Goal: Task Accomplishment & Management: Complete application form

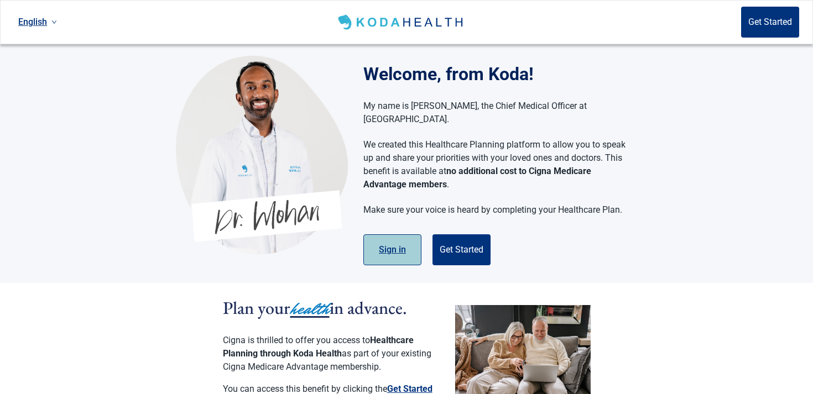
click at [392, 234] on button "Sign in" at bounding box center [392, 249] width 58 height 31
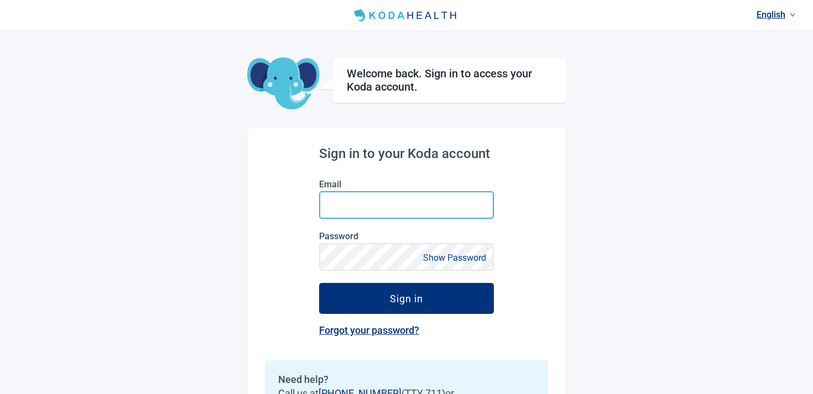
click at [381, 213] on input "Email" at bounding box center [406, 205] width 175 height 28
click at [372, 205] on input "Email" at bounding box center [406, 205] width 175 height 28
type input "**********"
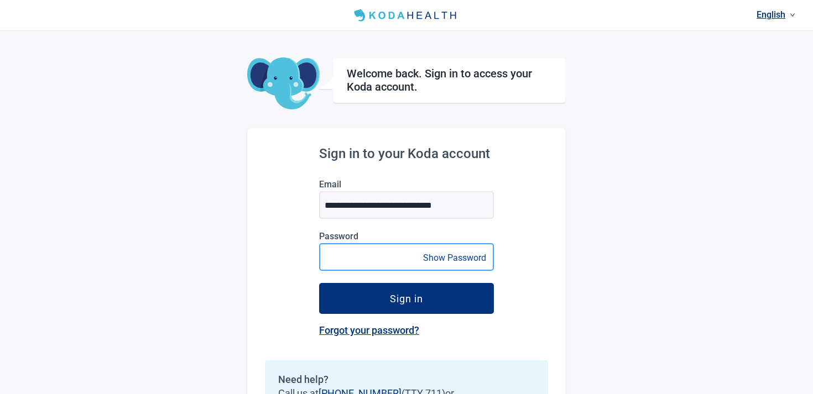
click at [319, 283] on button "Sign in" at bounding box center [406, 298] width 175 height 31
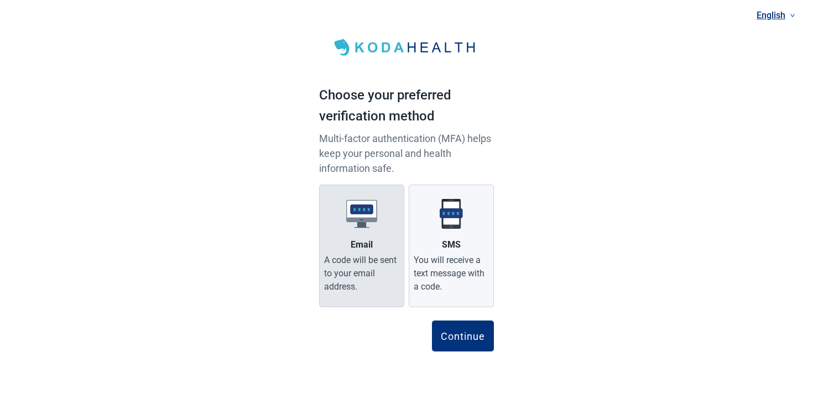
click at [335, 266] on div "A code will be sent to your email address." at bounding box center [361, 274] width 75 height 40
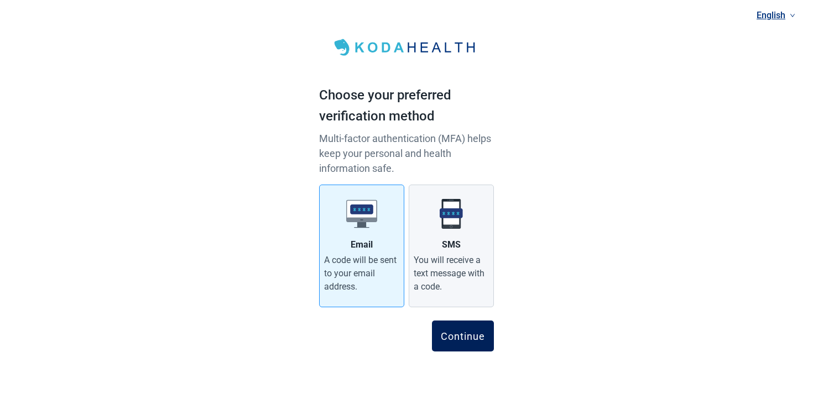
click at [461, 341] on div "Continue" at bounding box center [463, 336] width 44 height 11
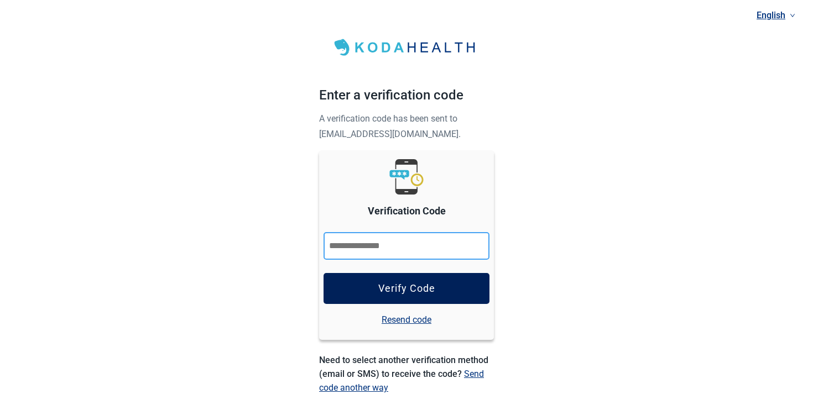
paste input "******"
type input "******"
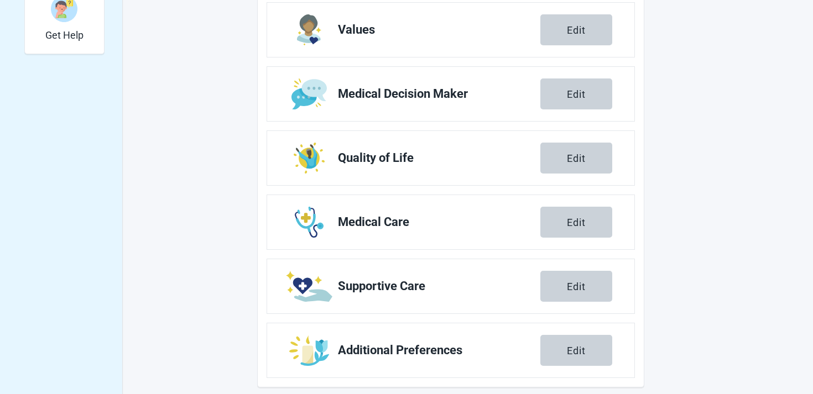
scroll to position [422, 0]
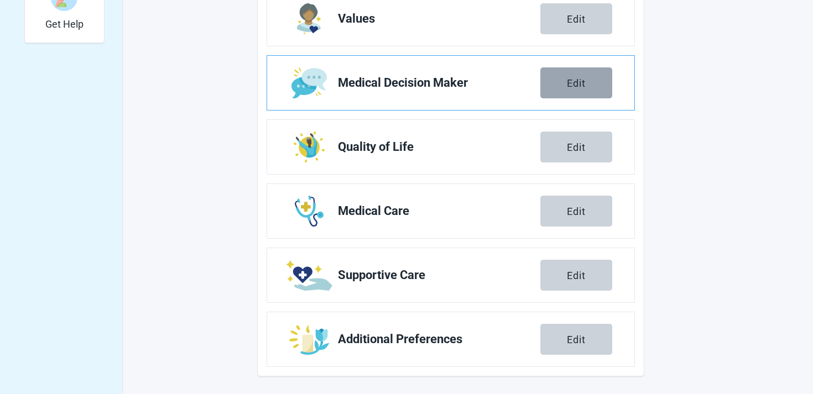
click at [581, 74] on button "Edit" at bounding box center [576, 82] width 72 height 31
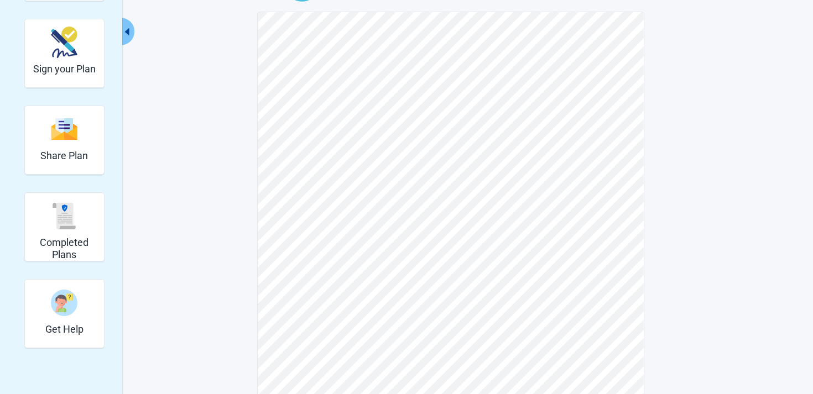
scroll to position [157, 0]
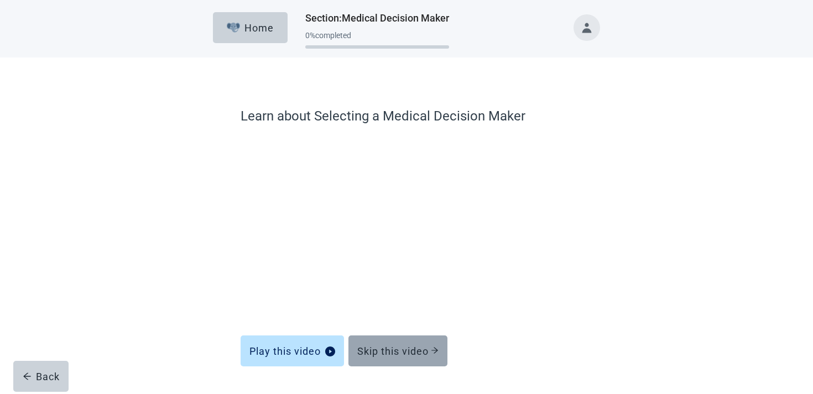
click at [363, 354] on div "Skip this video" at bounding box center [397, 351] width 81 height 11
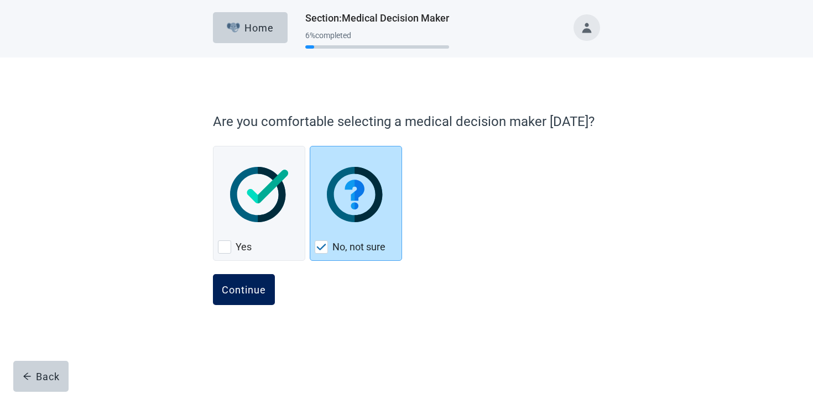
click at [231, 288] on div "Continue" at bounding box center [244, 289] width 44 height 11
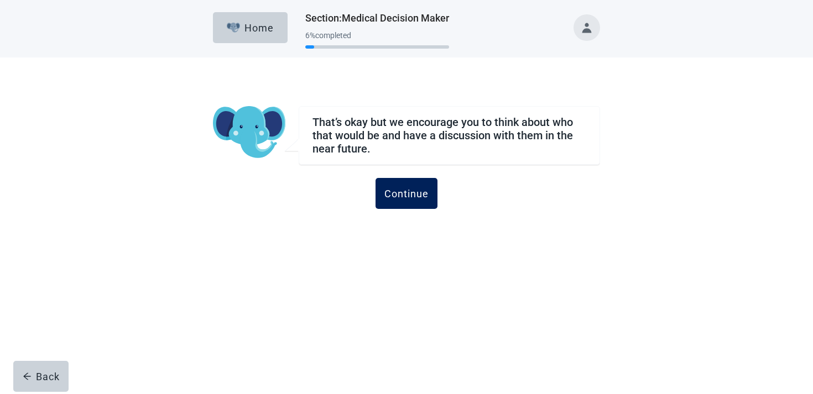
click at [412, 190] on div "Continue" at bounding box center [406, 193] width 44 height 11
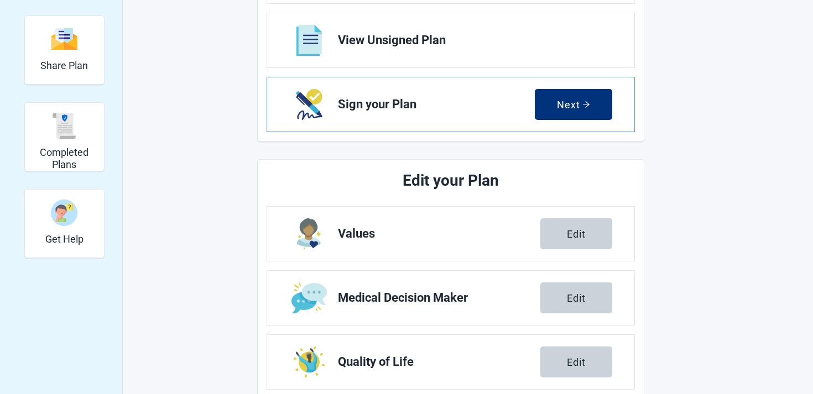
scroll to position [281, 0]
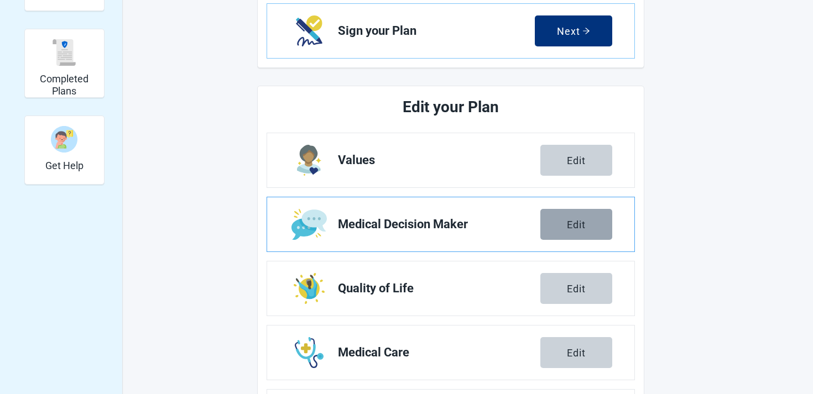
click at [565, 217] on button "Edit" at bounding box center [576, 224] width 72 height 31
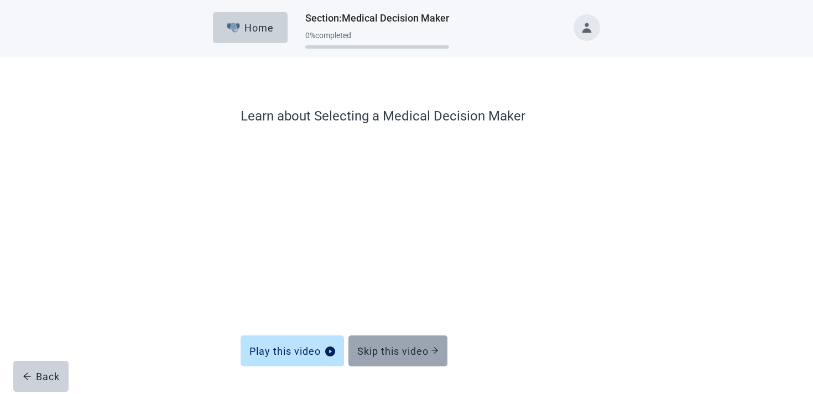
click at [361, 347] on div "Skip this video" at bounding box center [397, 351] width 81 height 11
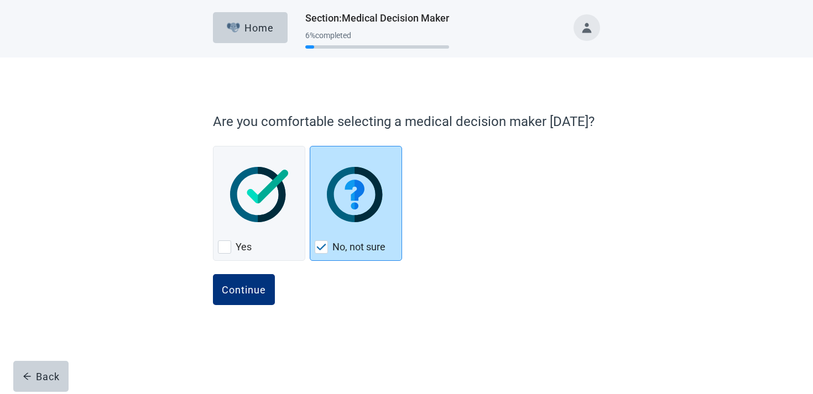
click at [339, 244] on label "No, not sure" at bounding box center [358, 247] width 53 height 13
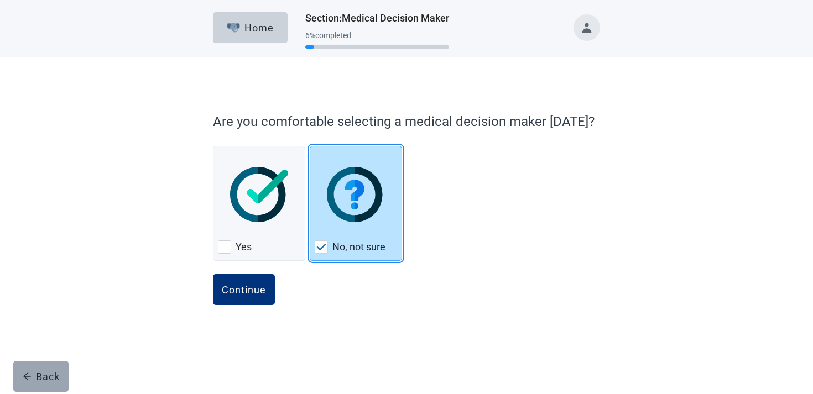
click at [33, 368] on button "Back" at bounding box center [40, 376] width 55 height 31
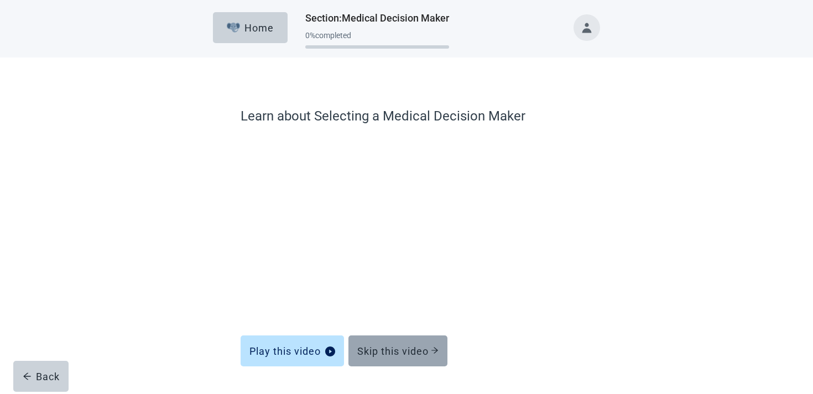
click at [378, 351] on div "Skip this video" at bounding box center [397, 351] width 81 height 11
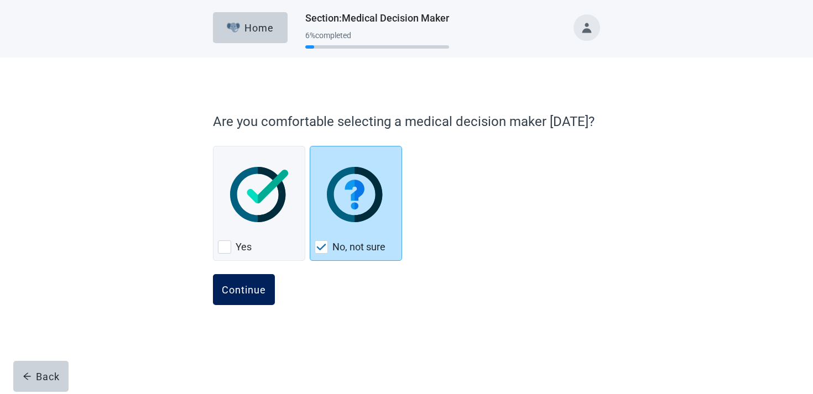
click at [234, 300] on button "Continue" at bounding box center [244, 289] width 62 height 31
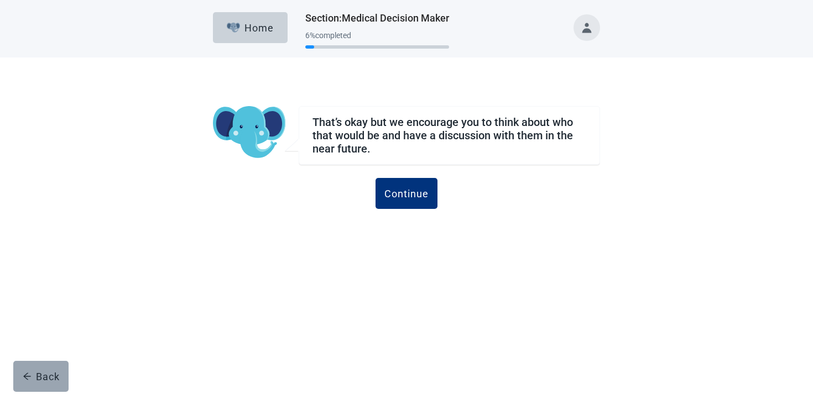
click at [33, 369] on button "Back" at bounding box center [40, 376] width 55 height 31
click at [407, 181] on button "Next" at bounding box center [406, 193] width 55 height 31
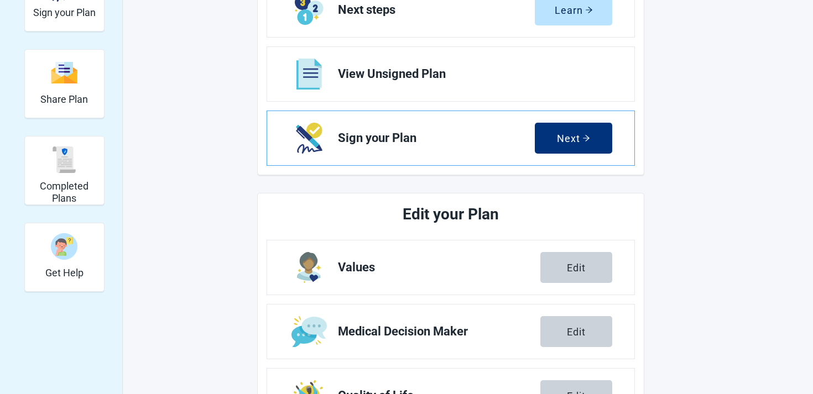
scroll to position [194, 0]
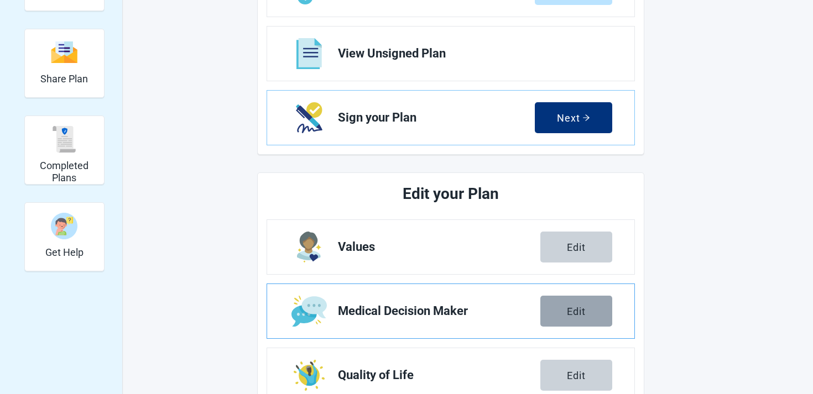
click at [554, 296] on button "Edit" at bounding box center [576, 311] width 72 height 31
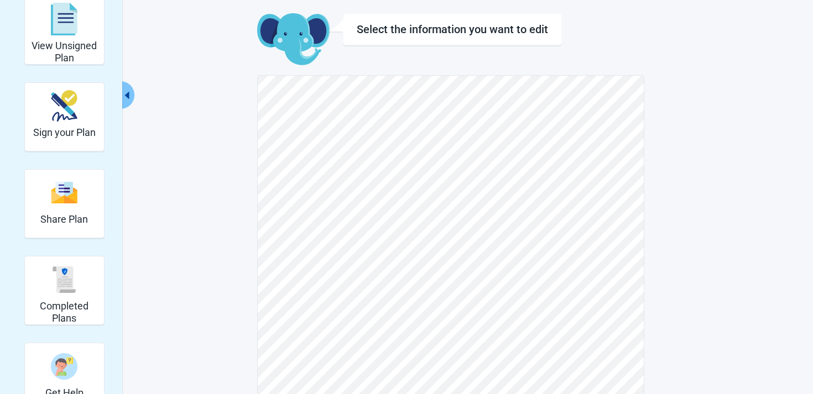
scroll to position [12, 0]
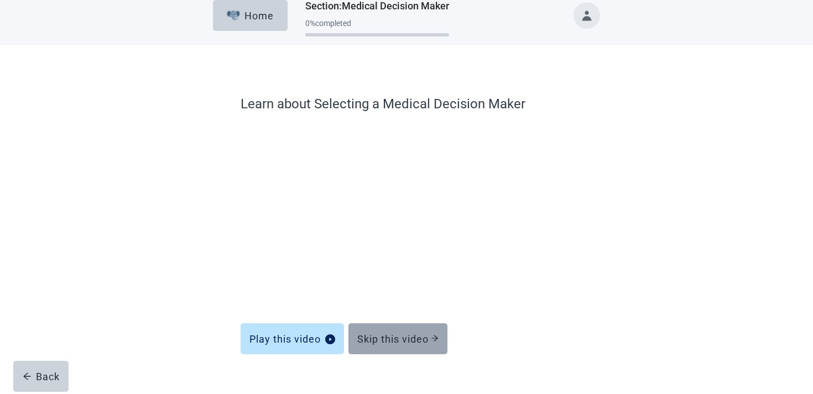
click at [377, 347] on button "Skip this video" at bounding box center [397, 338] width 99 height 31
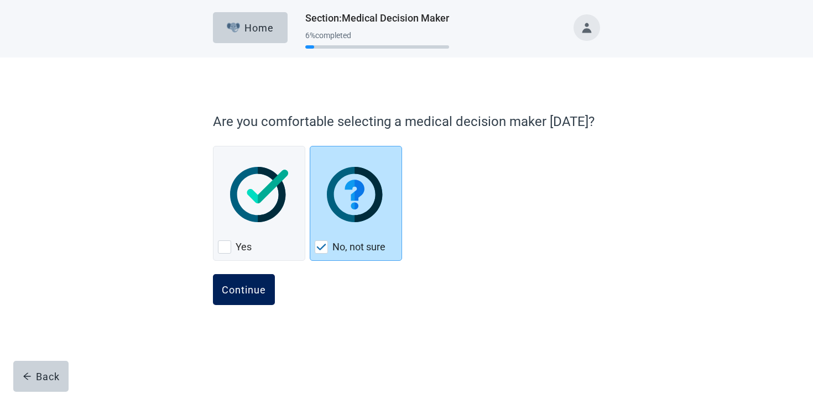
click at [245, 292] on div "Continue" at bounding box center [244, 289] width 44 height 11
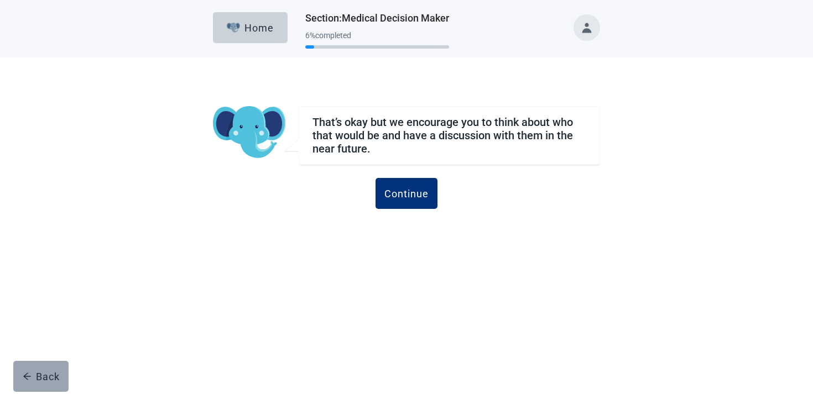
click at [39, 377] on div "Back" at bounding box center [41, 376] width 37 height 11
click at [399, 202] on button "Next" at bounding box center [406, 193] width 55 height 31
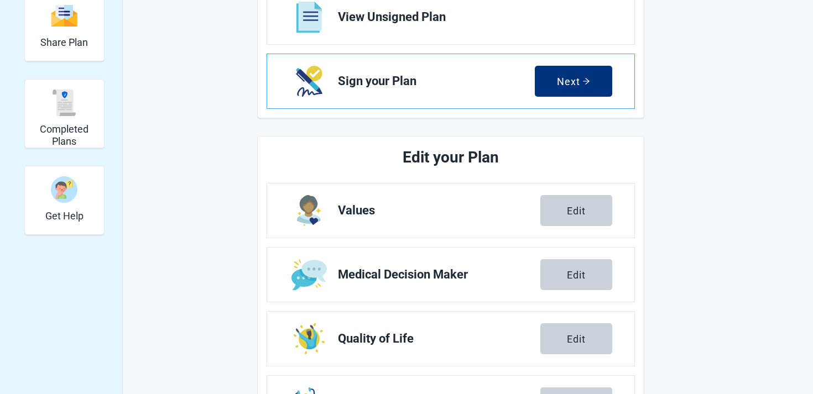
scroll to position [237, 0]
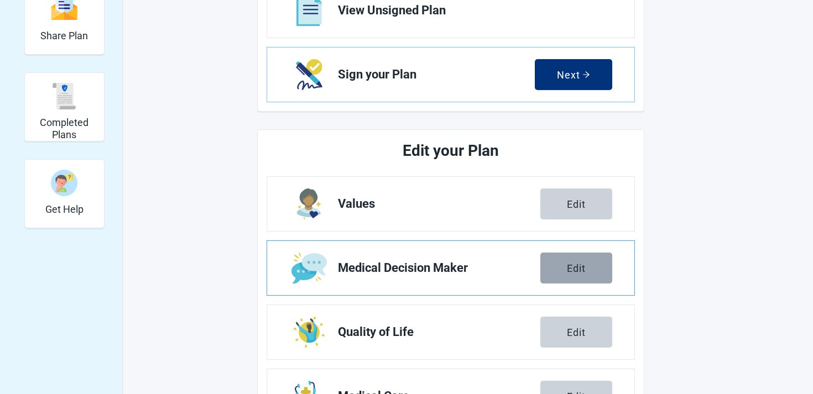
click at [587, 262] on button "Edit" at bounding box center [576, 268] width 72 height 31
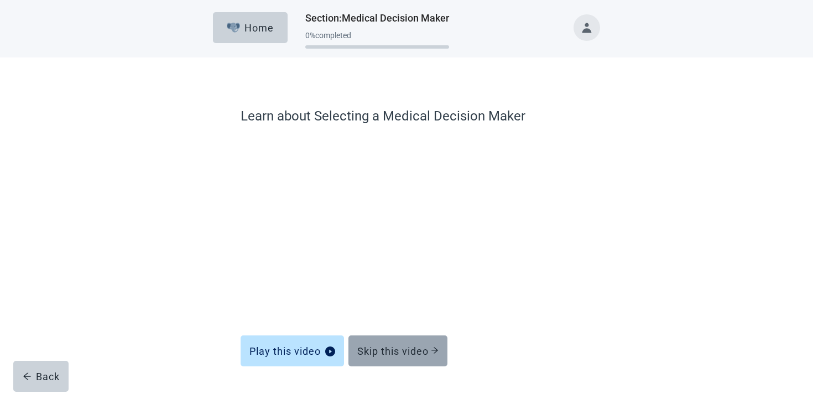
click at [408, 347] on div "Skip this video" at bounding box center [397, 351] width 81 height 11
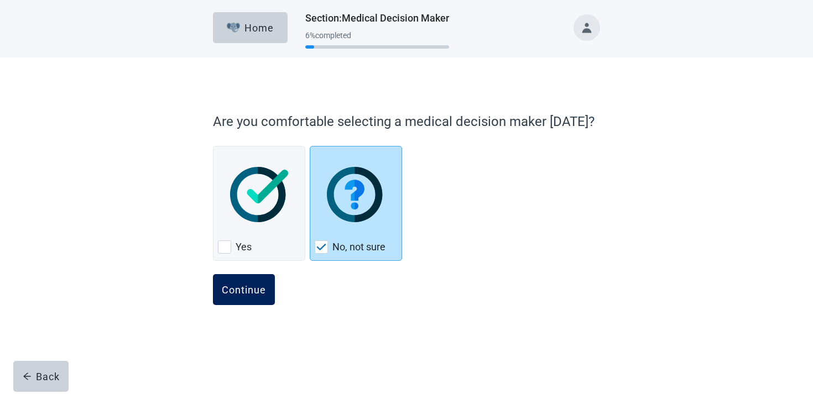
click at [234, 295] on div "Continue" at bounding box center [244, 289] width 44 height 11
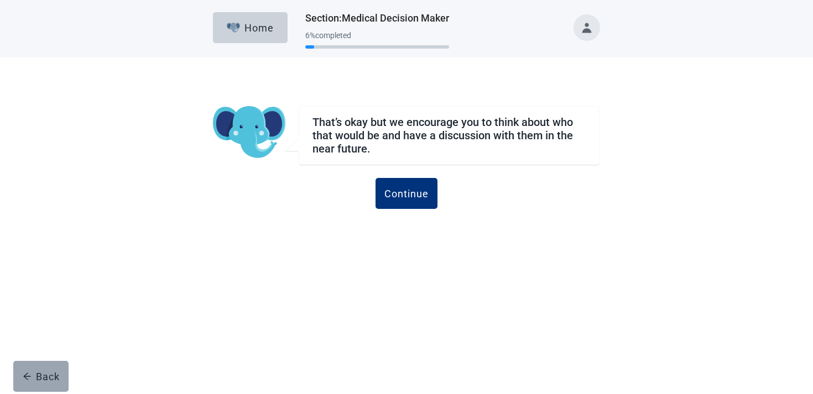
click at [39, 377] on div "Back" at bounding box center [41, 376] width 37 height 11
click at [33, 373] on div "Back" at bounding box center [41, 376] width 37 height 11
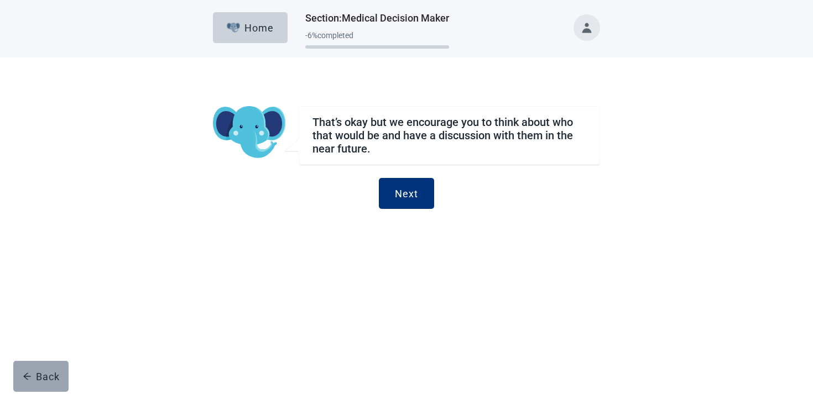
click at [33, 373] on div "Back" at bounding box center [41, 376] width 37 height 11
click at [37, 378] on div "Back" at bounding box center [41, 376] width 37 height 11
click at [39, 368] on button "Back" at bounding box center [40, 376] width 55 height 31
